Goal: Information Seeking & Learning: Learn about a topic

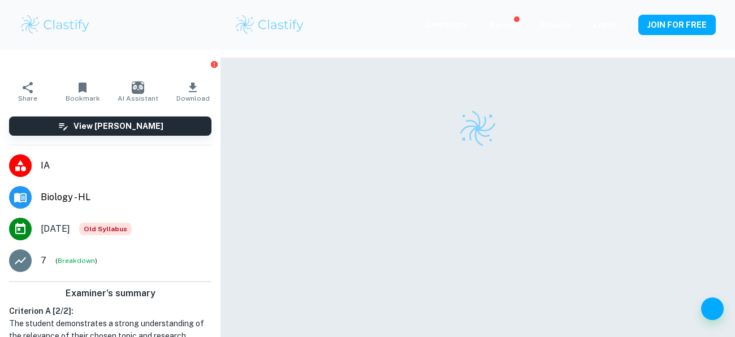
scroll to position [57, 0]
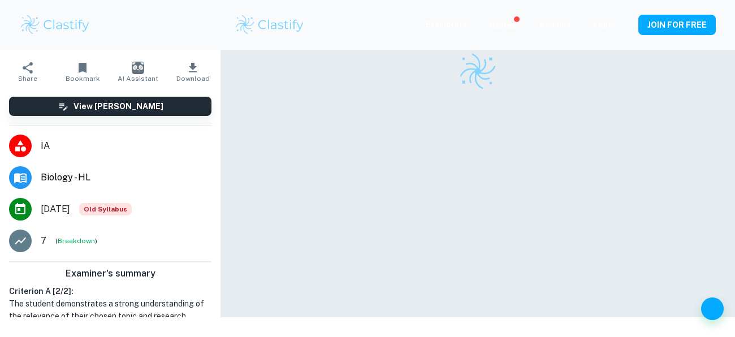
click at [117, 133] on li "IA" at bounding box center [110, 146] width 220 height 32
click at [30, 145] on div at bounding box center [20, 146] width 23 height 23
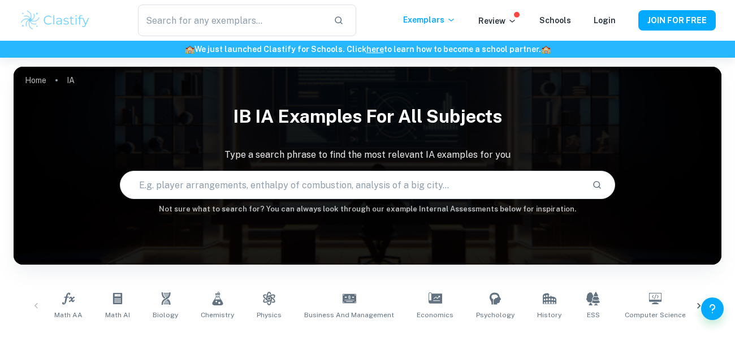
checkbox input "true"
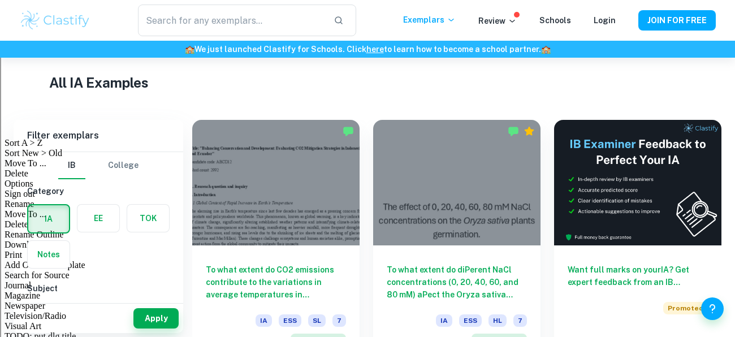
scroll to position [263, 0]
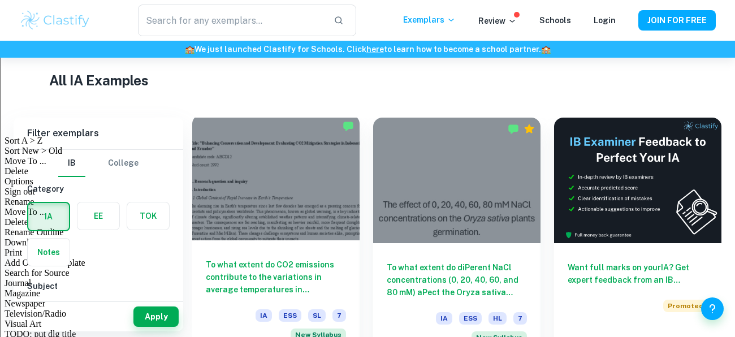
click at [250, 246] on div "To what extent do CO2 emissions contribute to the variations in average tempera…" at bounding box center [275, 297] width 167 height 114
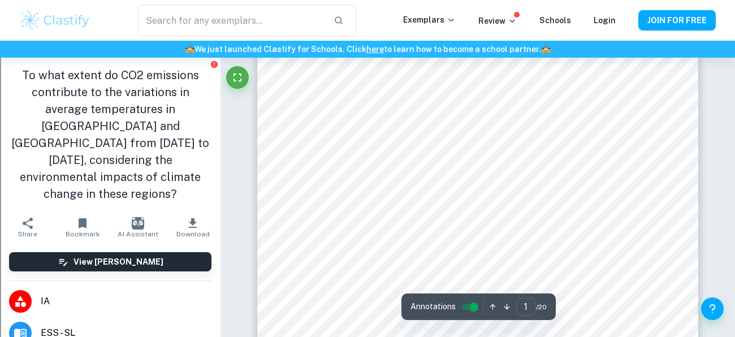
scroll to position [112, 0]
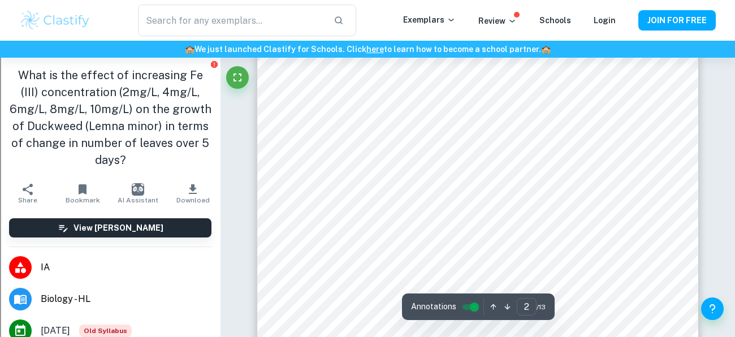
scroll to position [676, 0]
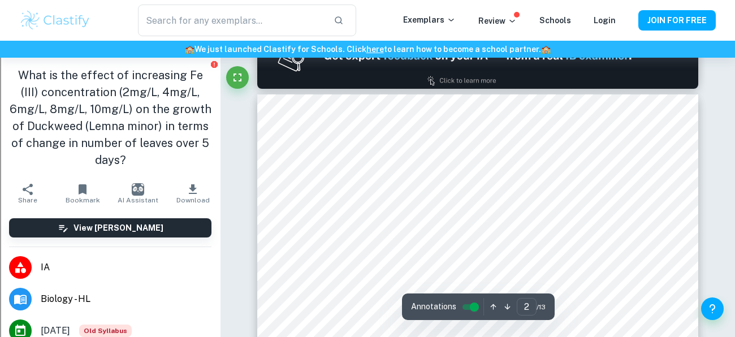
type input "1"
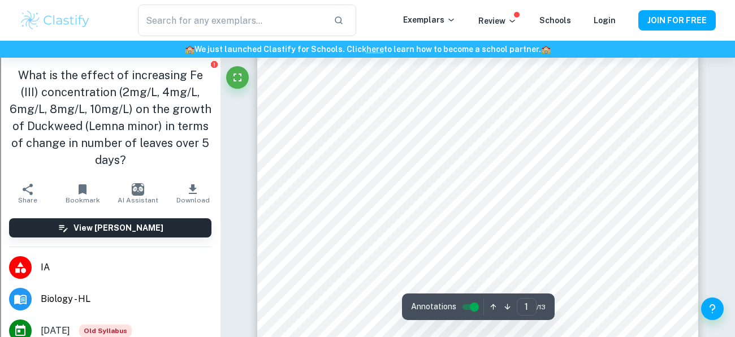
scroll to position [40, 0]
